Goal: Transaction & Acquisition: Purchase product/service

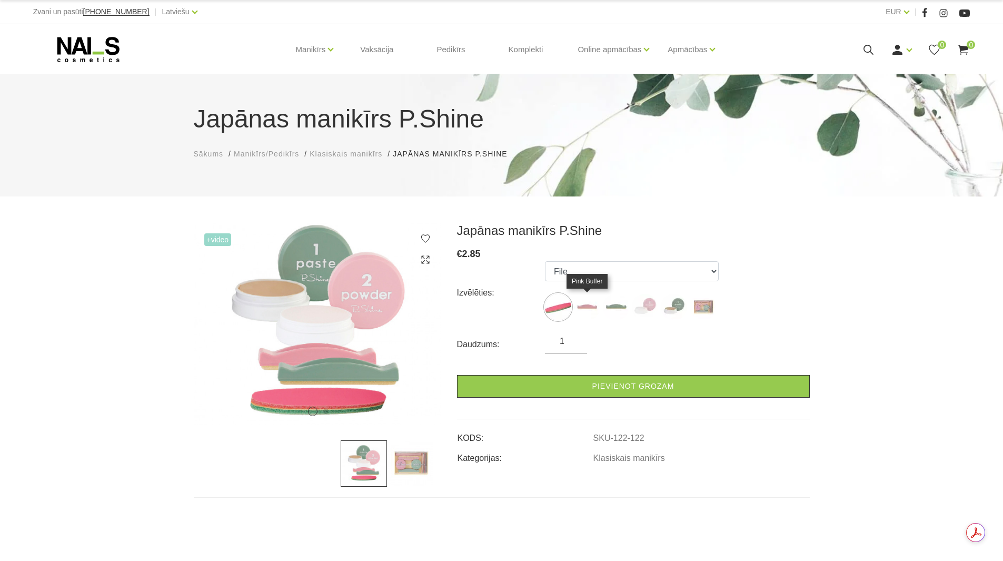
click at [590, 309] on img at bounding box center [587, 307] width 26 height 26
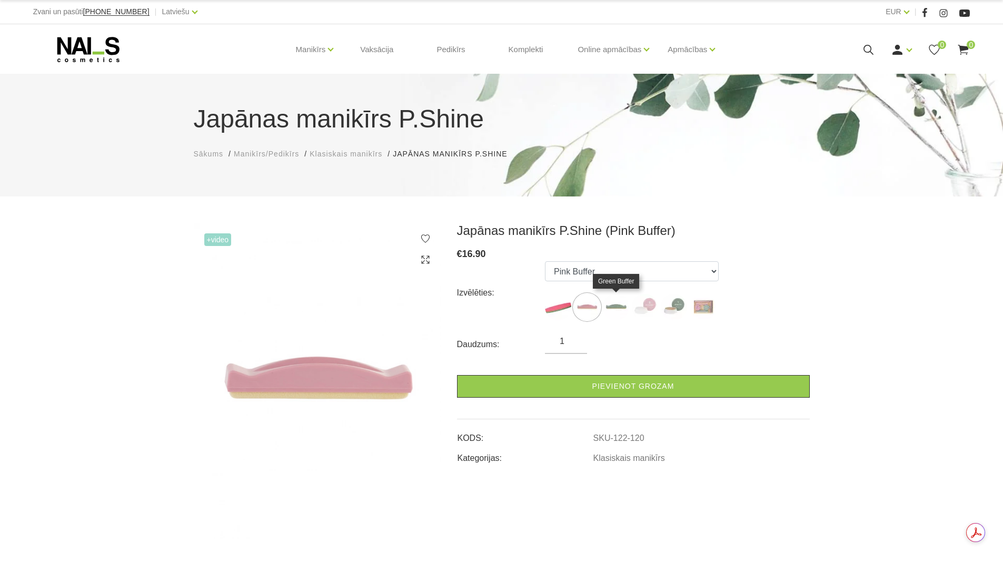
click at [615, 310] on img at bounding box center [616, 307] width 26 height 26
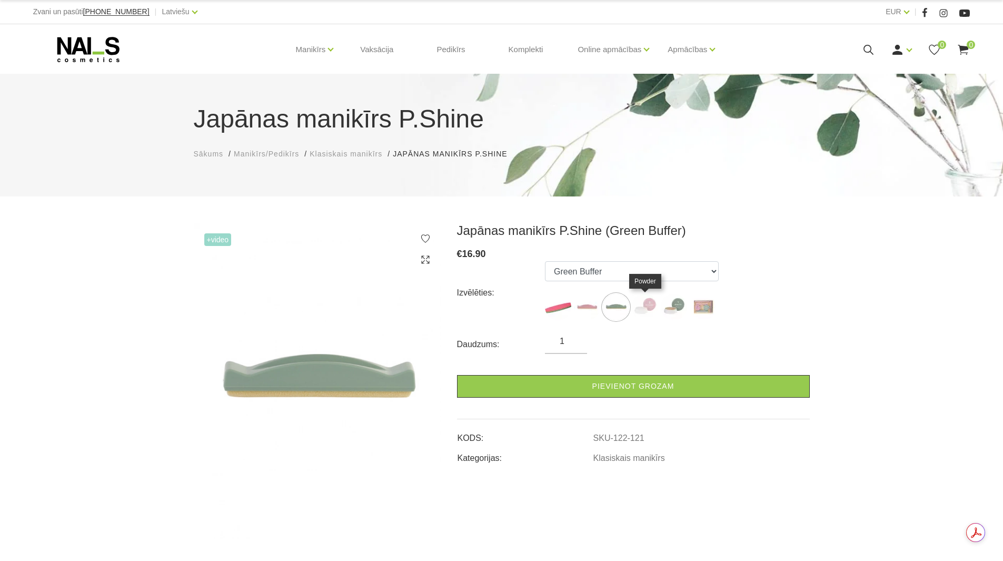
click at [643, 304] on img at bounding box center [645, 307] width 26 height 26
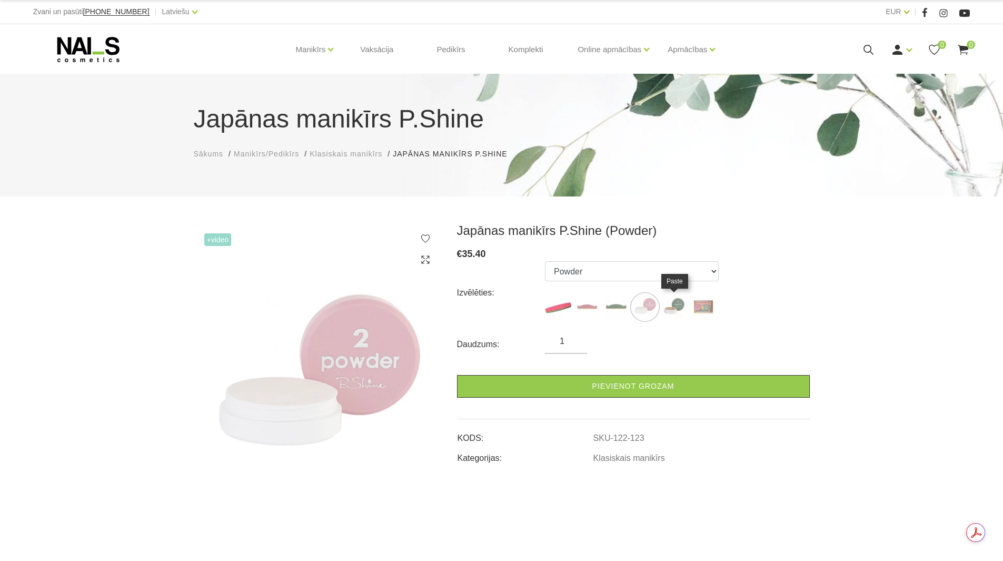
click at [672, 304] on img at bounding box center [674, 307] width 26 height 26
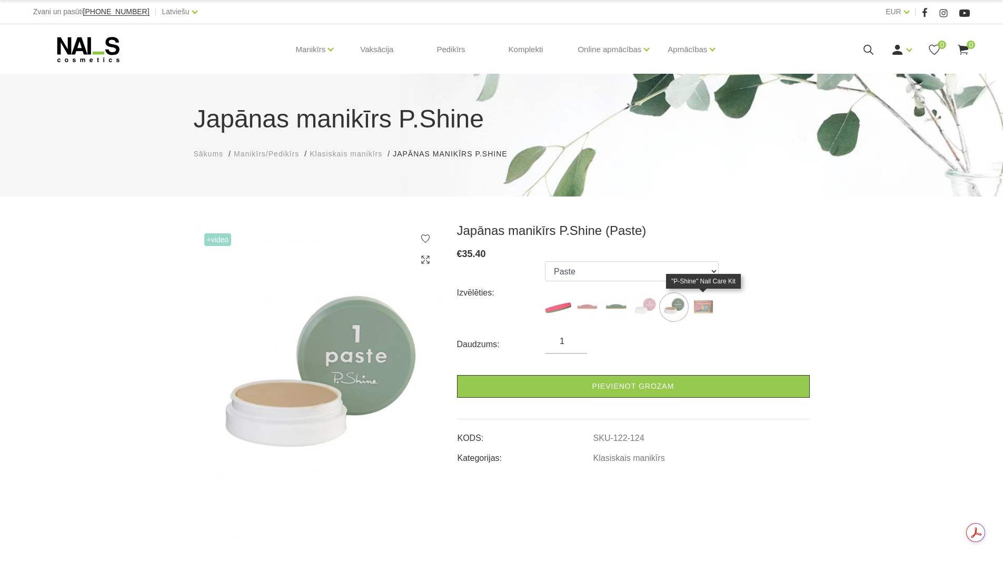
click at [700, 306] on img at bounding box center [703, 307] width 26 height 26
select select "127"
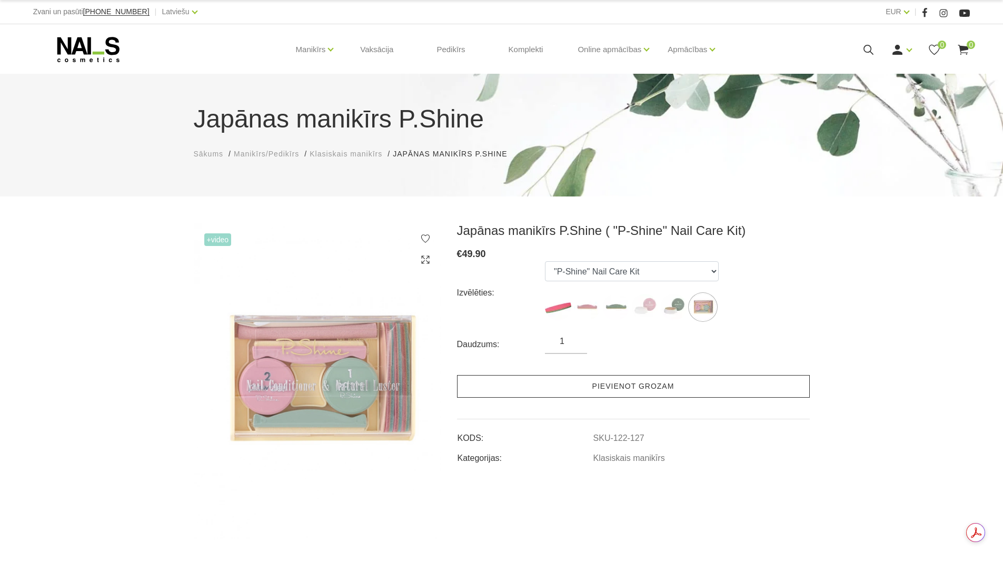
click at [656, 385] on link "Pievienot grozam" at bounding box center [633, 386] width 353 height 23
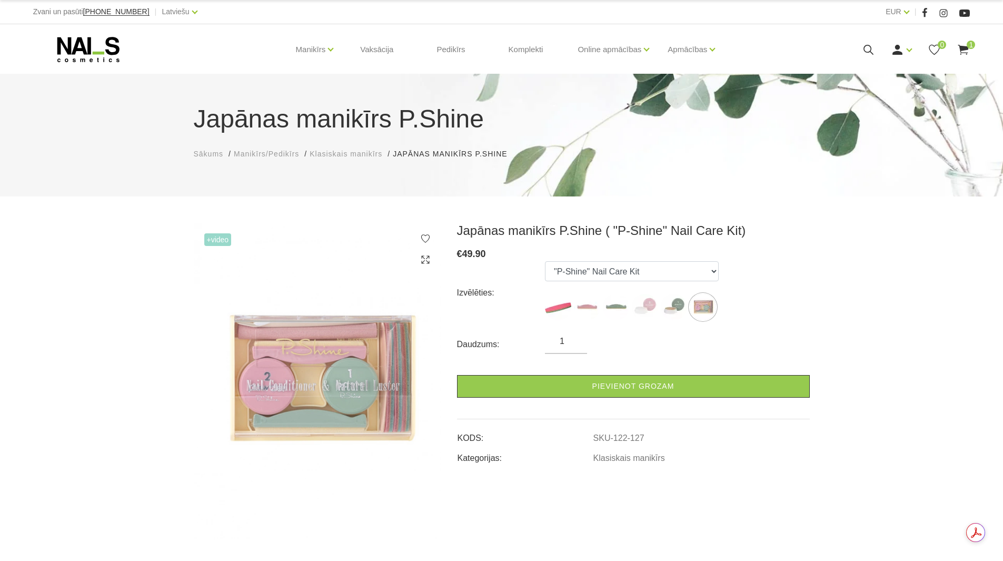
click at [966, 45] on span "1" at bounding box center [970, 45] width 8 height 8
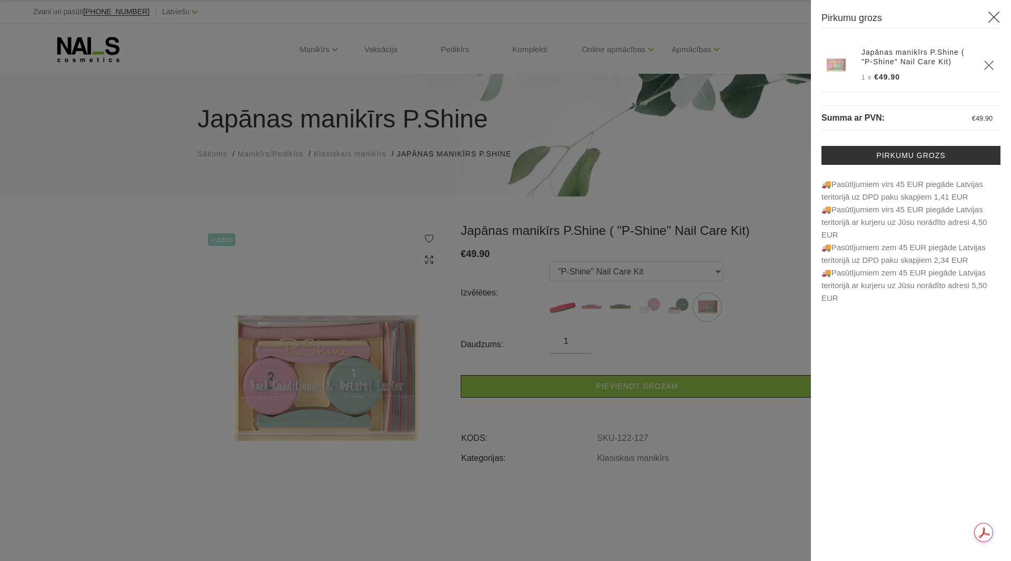
drag, startPoint x: 705, startPoint y: 175, endPoint x: 570, endPoint y: 211, distance: 139.4
click at [703, 175] on div at bounding box center [505, 280] width 1011 height 561
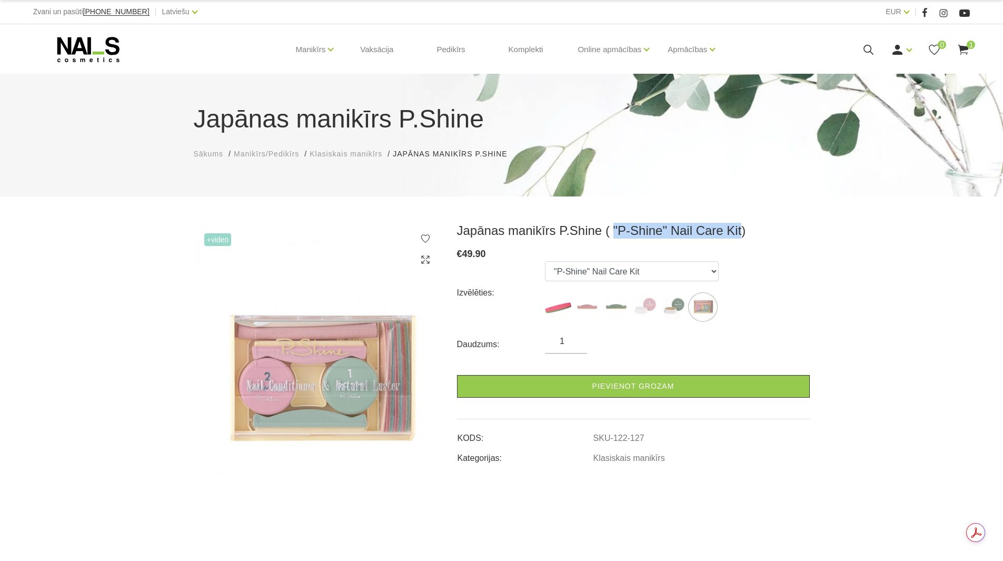
drag, startPoint x: 604, startPoint y: 226, endPoint x: 729, endPoint y: 231, distance: 124.9
click at [729, 231] on h3 "Japānas manikīrs P.Shine ( "P-Shine" Nail Care Kit)" at bounding box center [633, 231] width 353 height 16
copy h3 ""P-Shine" Nail Care Kit"
